Goal: Register for event/course

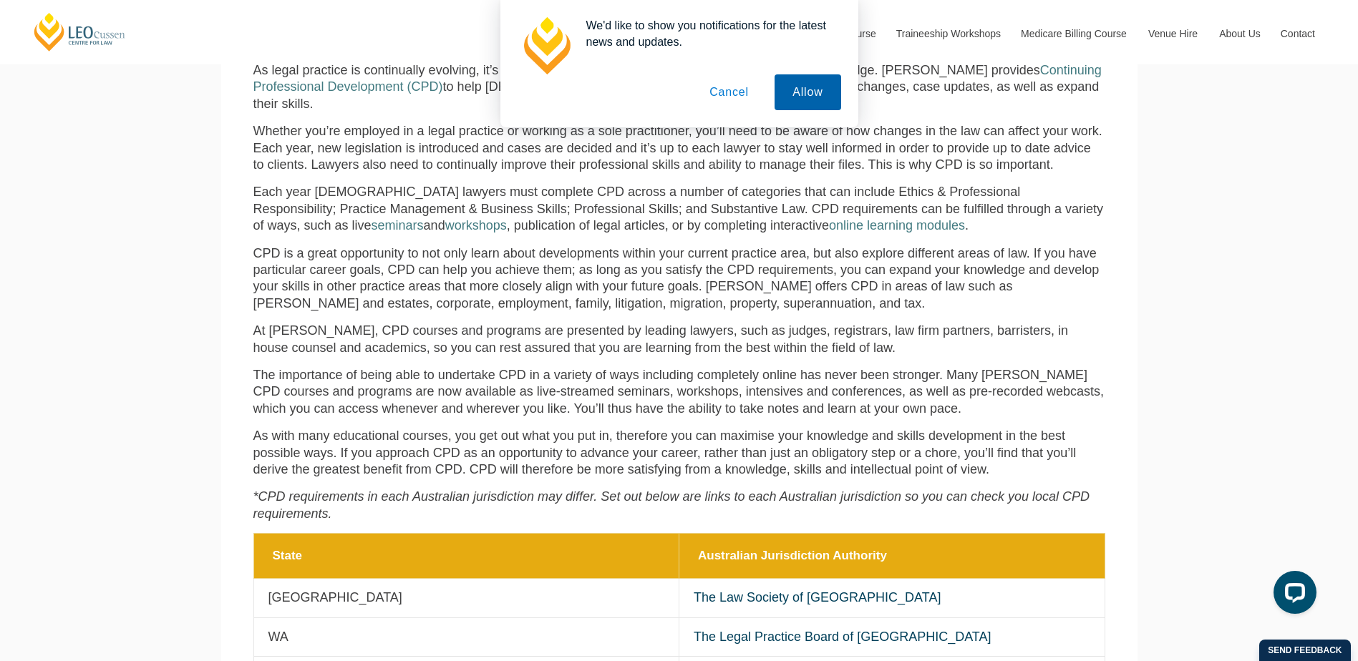
click at [812, 95] on button "Allow" at bounding box center [807, 92] width 66 height 36
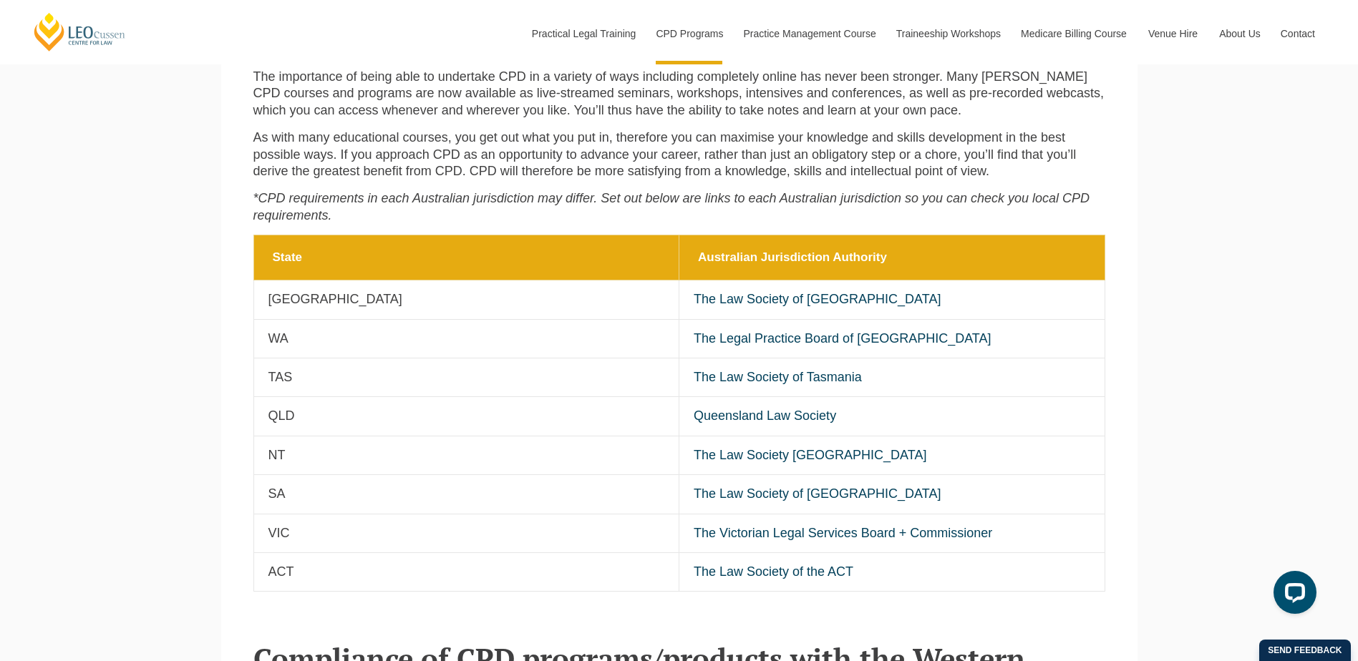
scroll to position [859, 0]
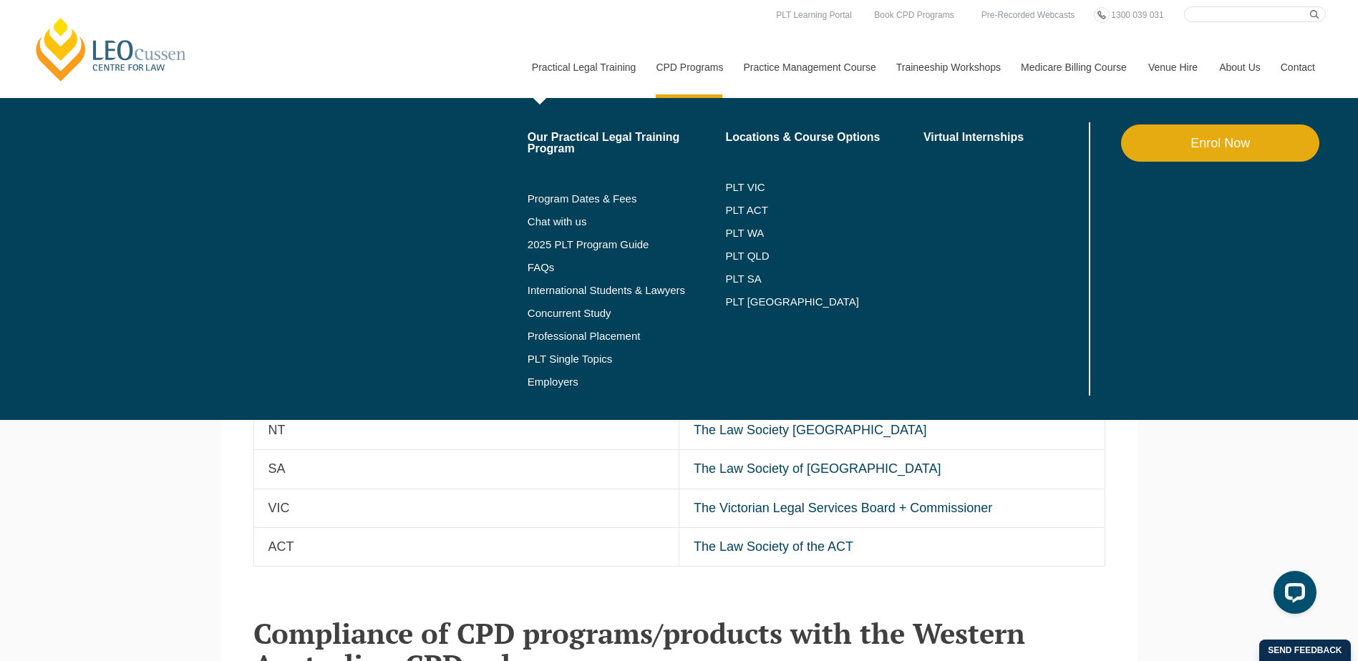
click at [597, 62] on link "Practical Legal Training" at bounding box center [583, 68] width 125 height 62
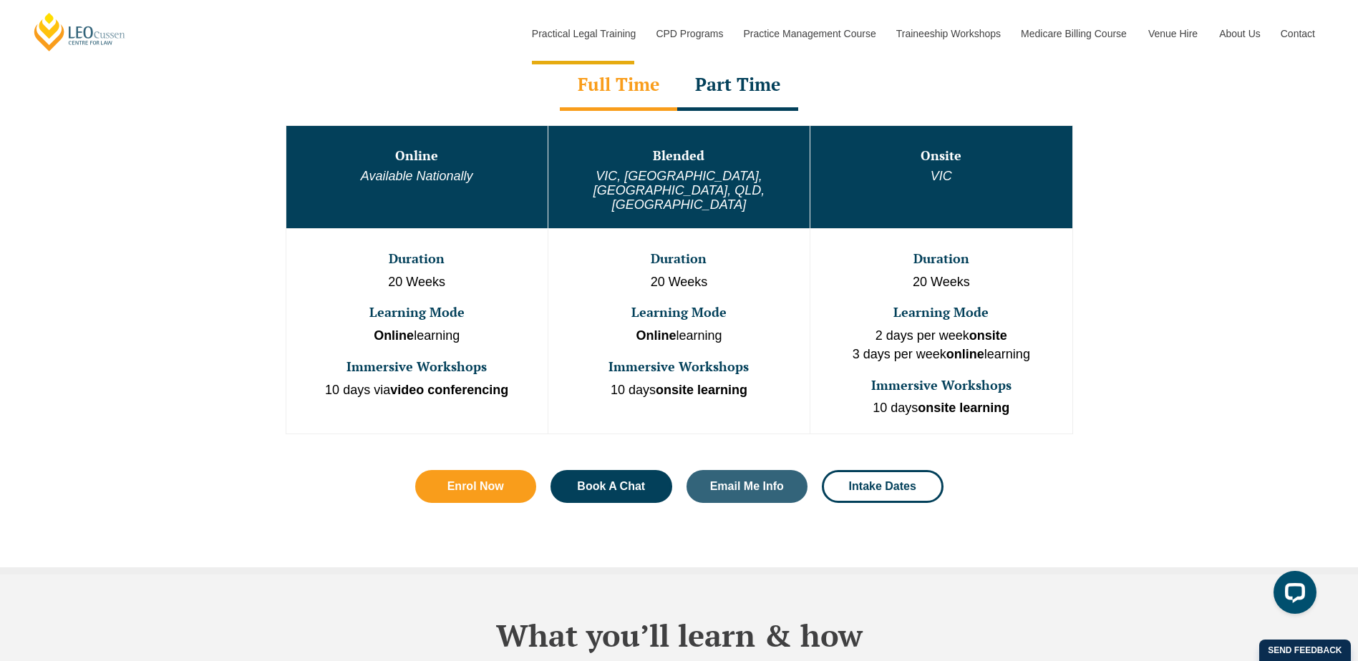
scroll to position [787, 0]
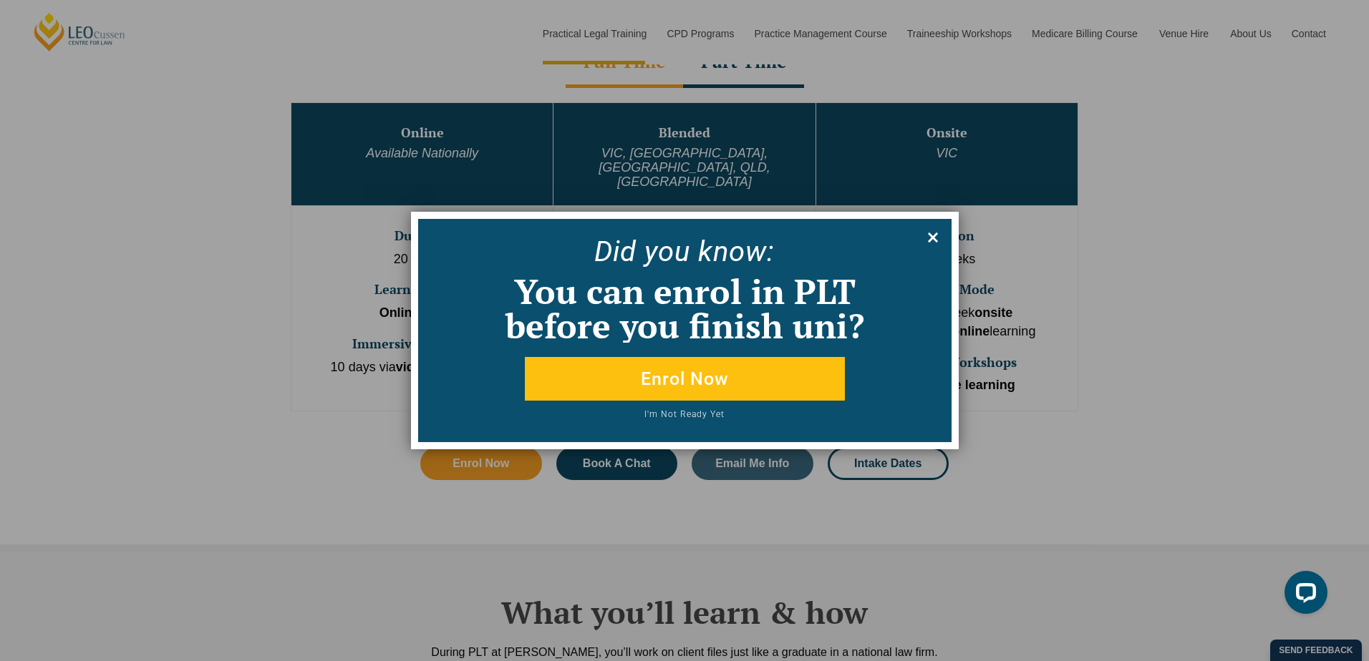
click at [928, 232] on icon at bounding box center [933, 238] width 16 height 16
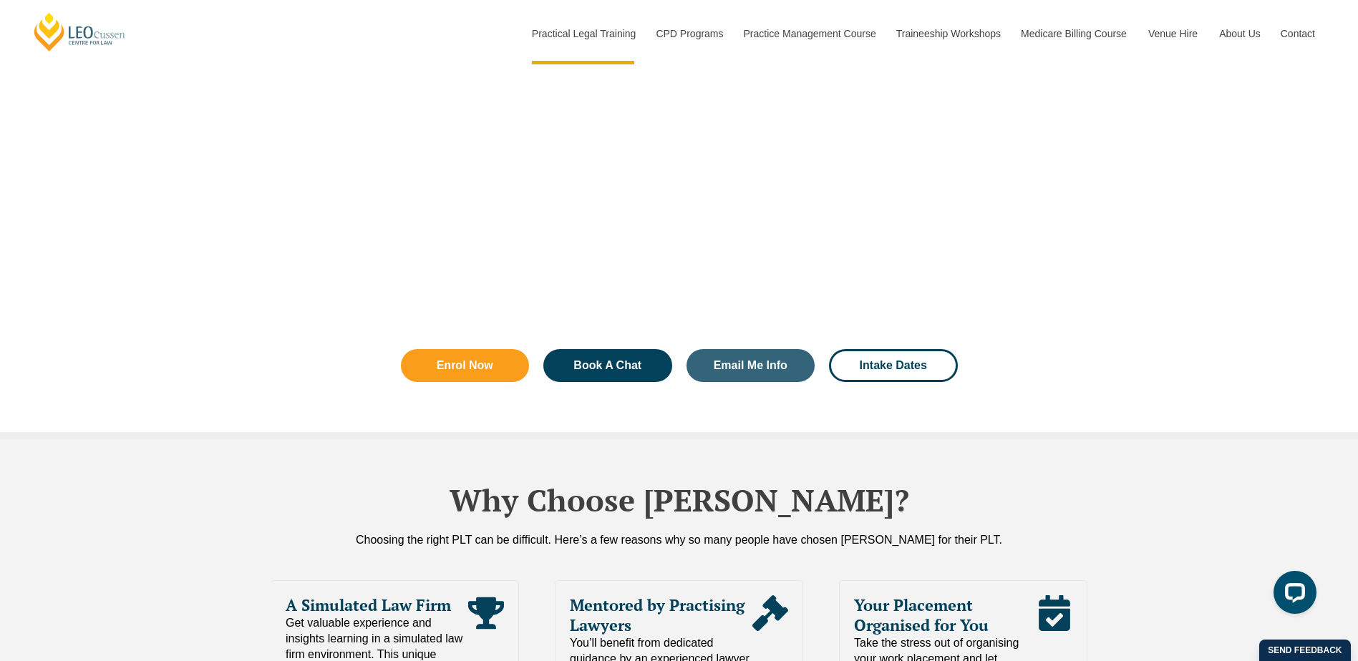
scroll to position [2720, 0]
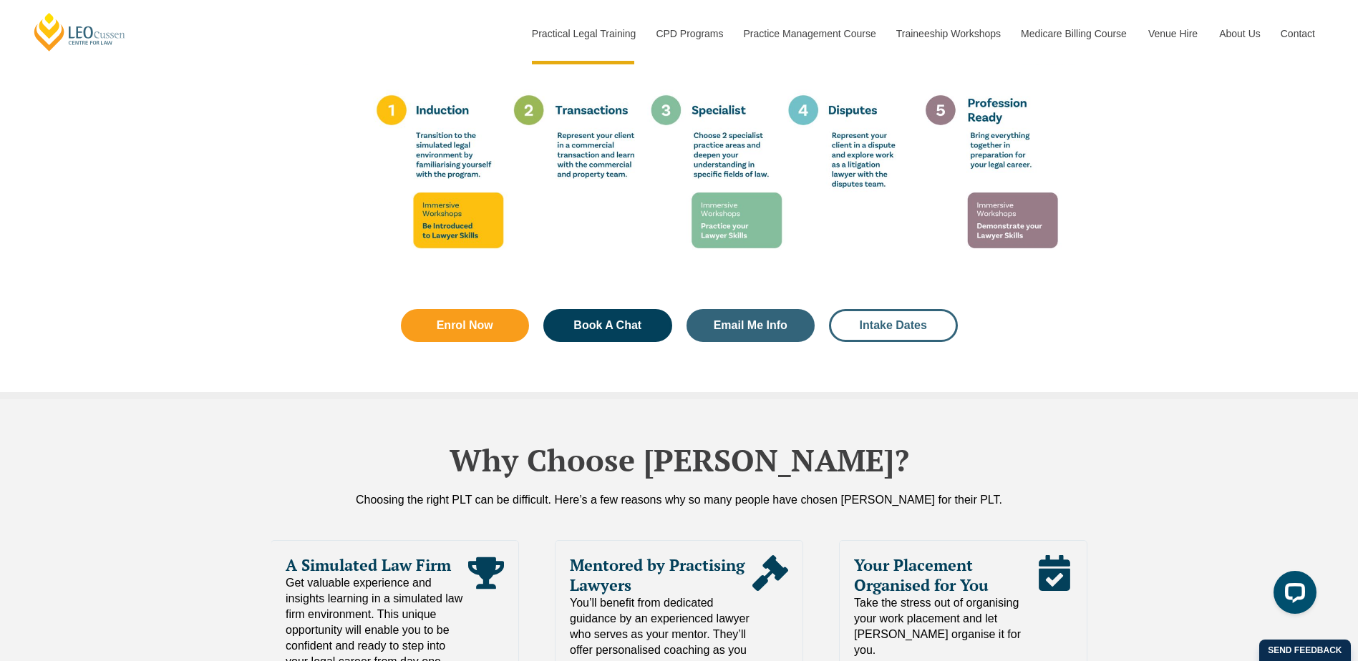
click at [895, 320] on span "Intake Dates" at bounding box center [893, 325] width 67 height 11
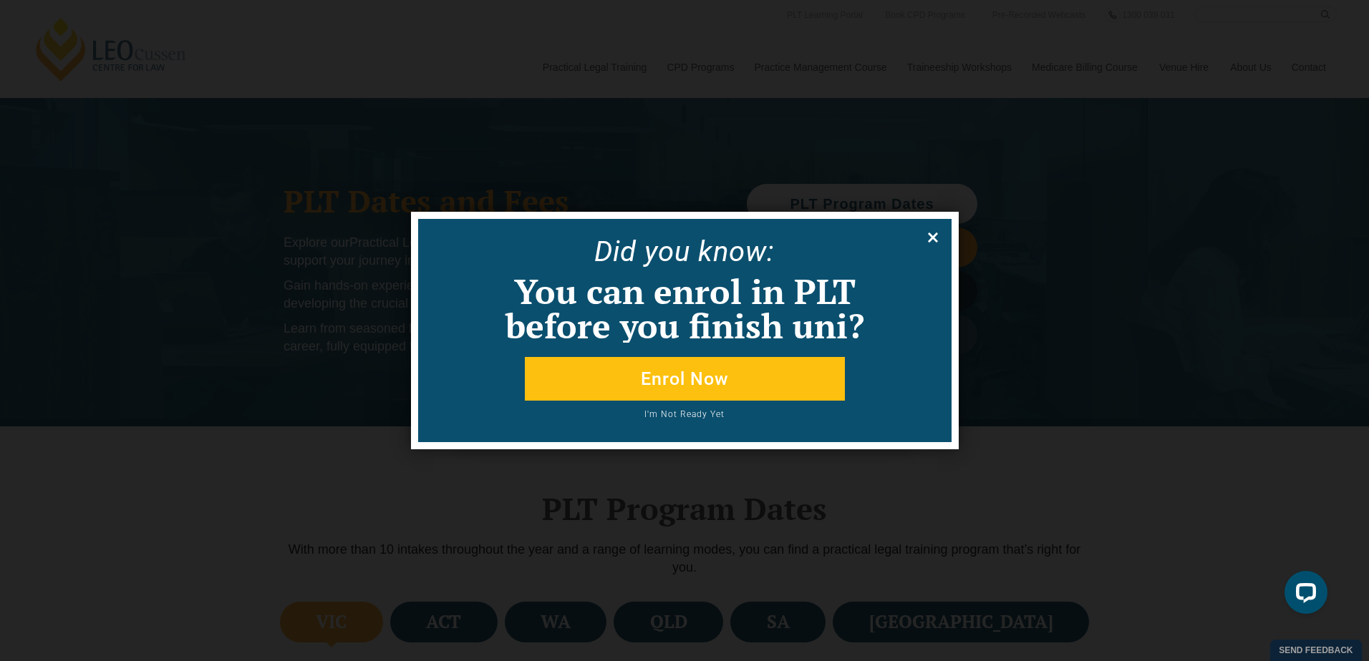
click at [934, 238] on icon at bounding box center [933, 238] width 10 height 10
